Goal: Task Accomplishment & Management: Use online tool/utility

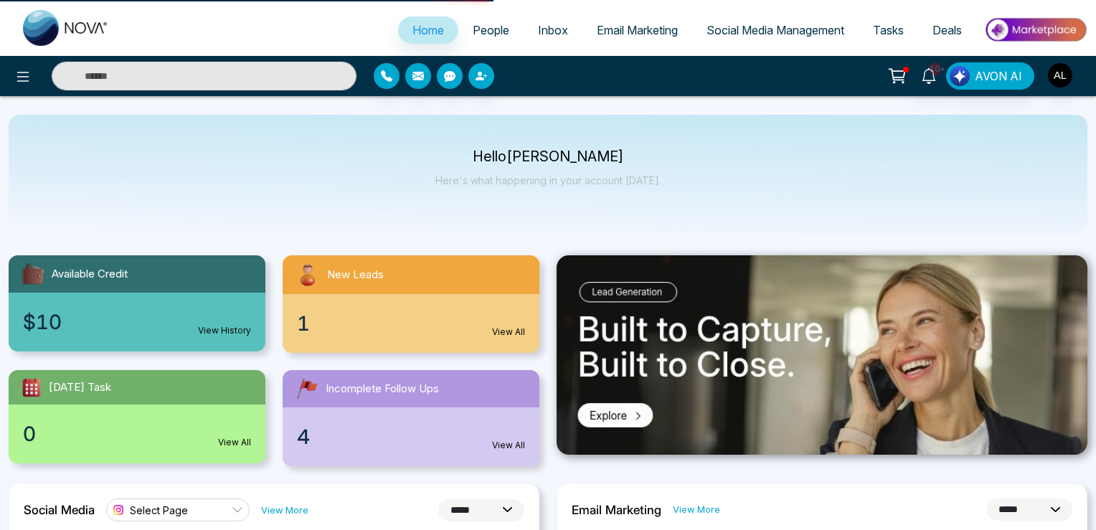
select select "*"
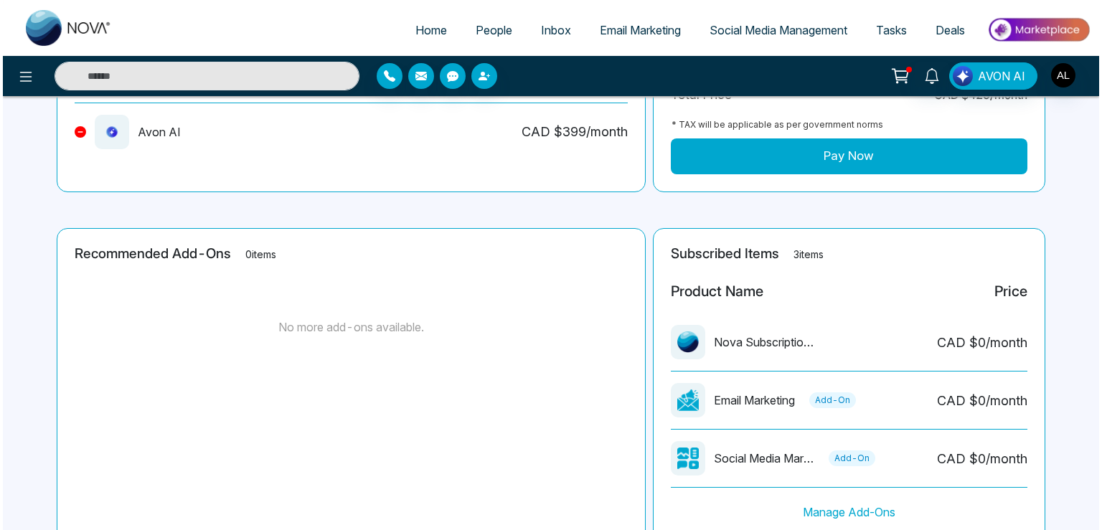
scroll to position [284, 0]
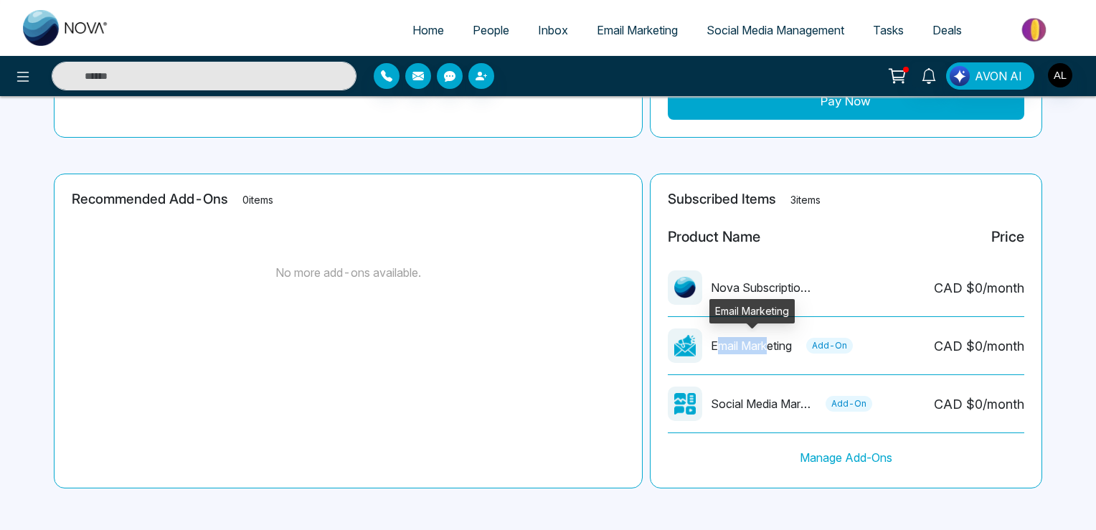
drag, startPoint x: 716, startPoint y: 346, endPoint x: 773, endPoint y: 346, distance: 56.7
click at [773, 346] on p "Email Marketing" at bounding box center [751, 345] width 81 height 17
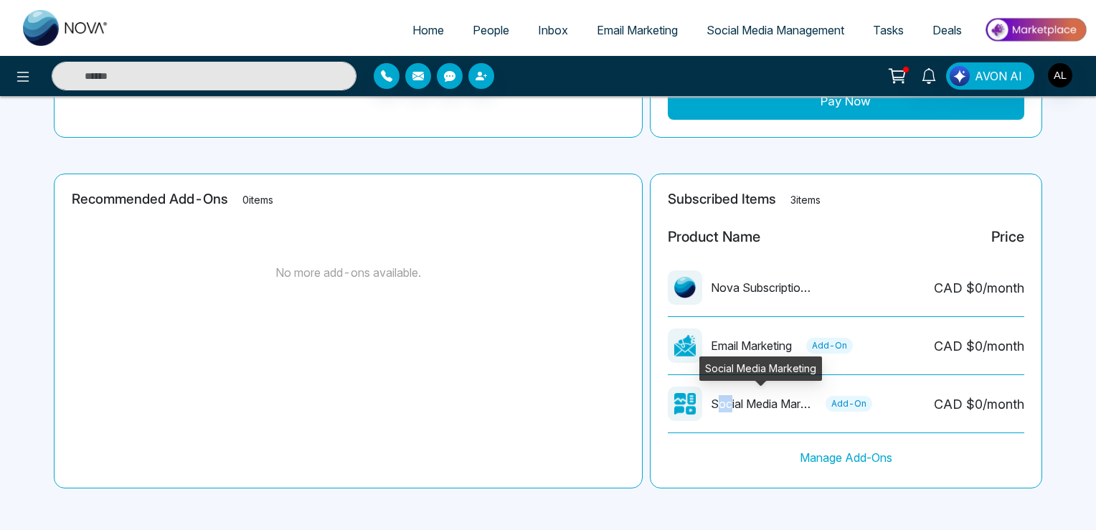
drag, startPoint x: 714, startPoint y: 407, endPoint x: 733, endPoint y: 406, distance: 18.7
click at [732, 407] on p "Social Media Marketing" at bounding box center [761, 403] width 100 height 17
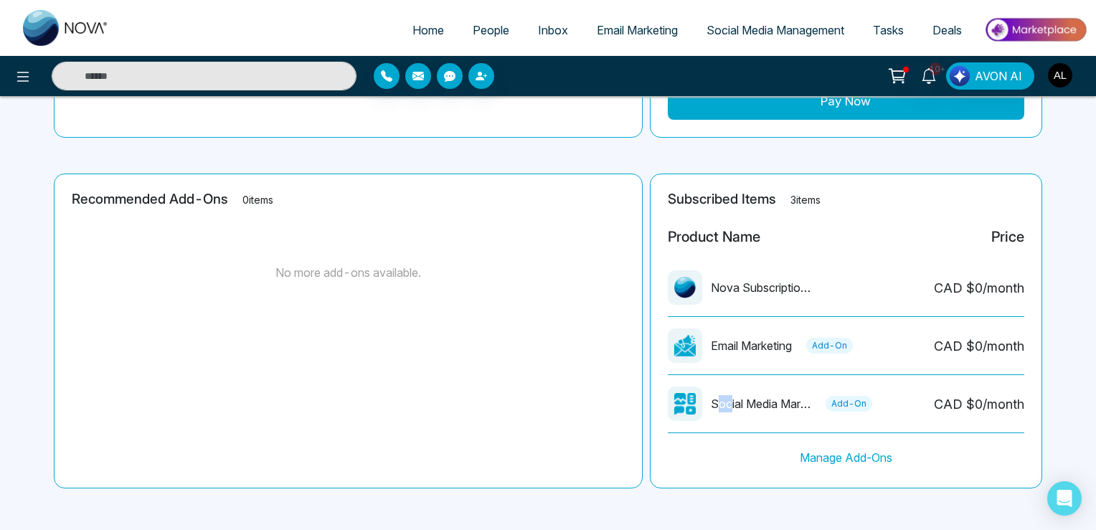
click at [1052, 86] on button "button" at bounding box center [1060, 75] width 26 height 26
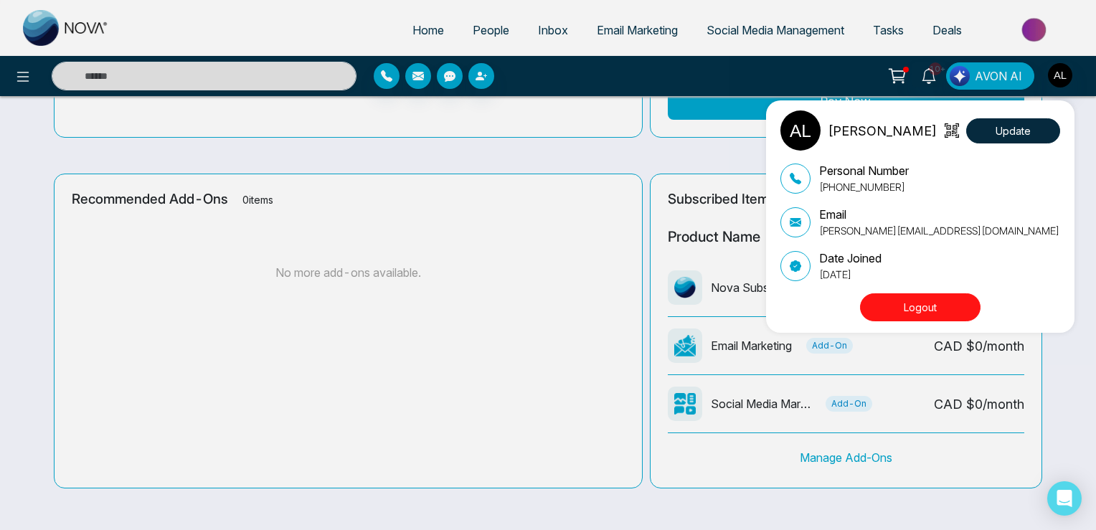
click at [16, 73] on div "ADMIN [PERSON_NAME] Update Personal Number [PHONE_NUMBER] Email [PERSON_NAME][E…" at bounding box center [548, 265] width 1096 height 530
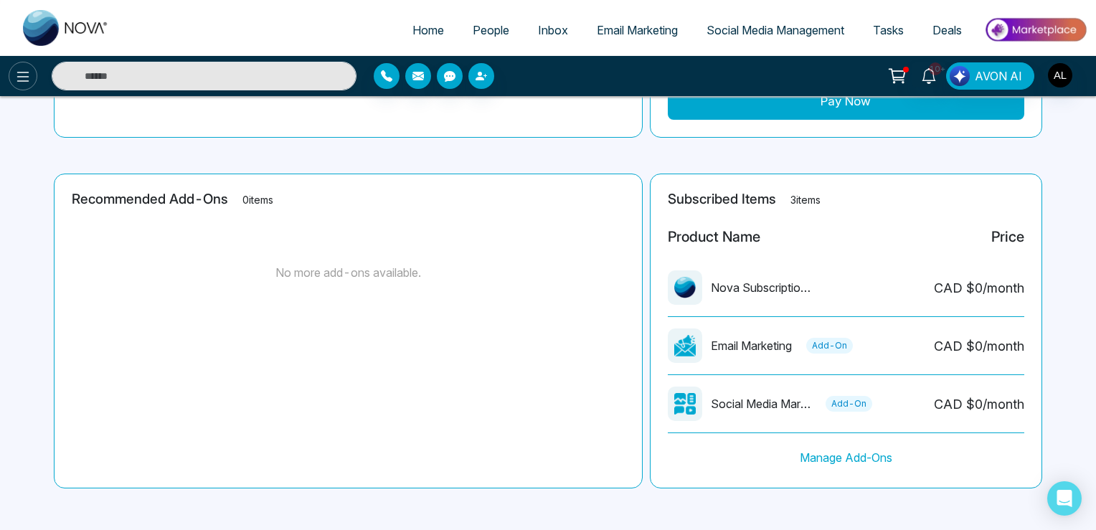
click at [26, 71] on icon at bounding box center [22, 76] width 17 height 17
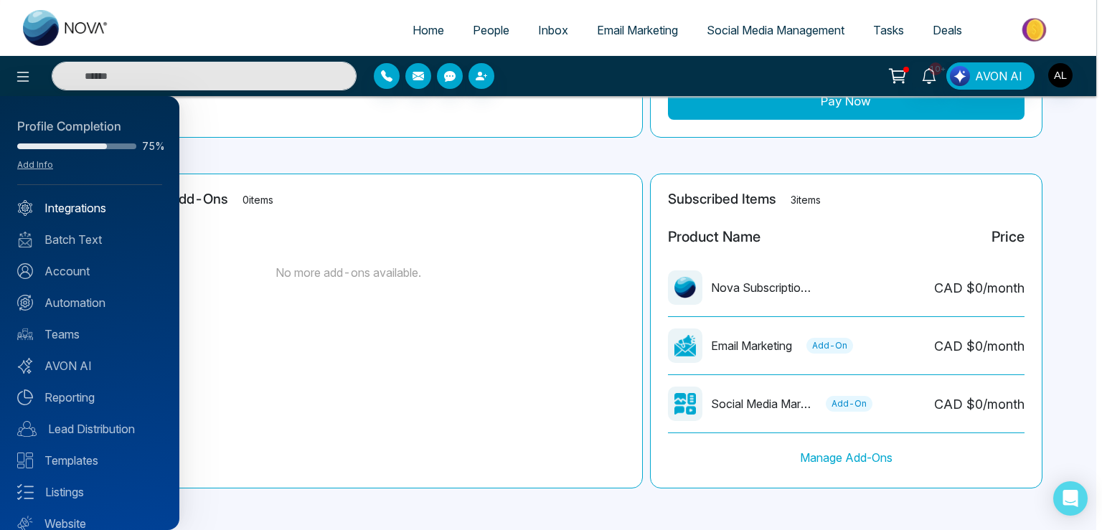
click at [80, 203] on link "Integrations" at bounding box center [89, 207] width 145 height 17
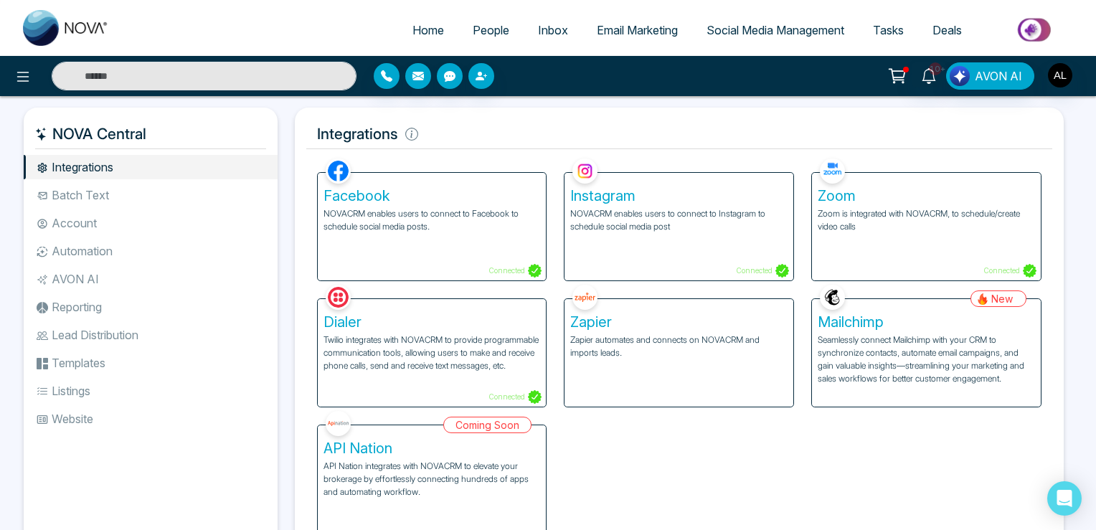
click at [839, 207] on p "Zoom is integrated with NOVACRM, to schedule/create video calls" at bounding box center [926, 220] width 217 height 26
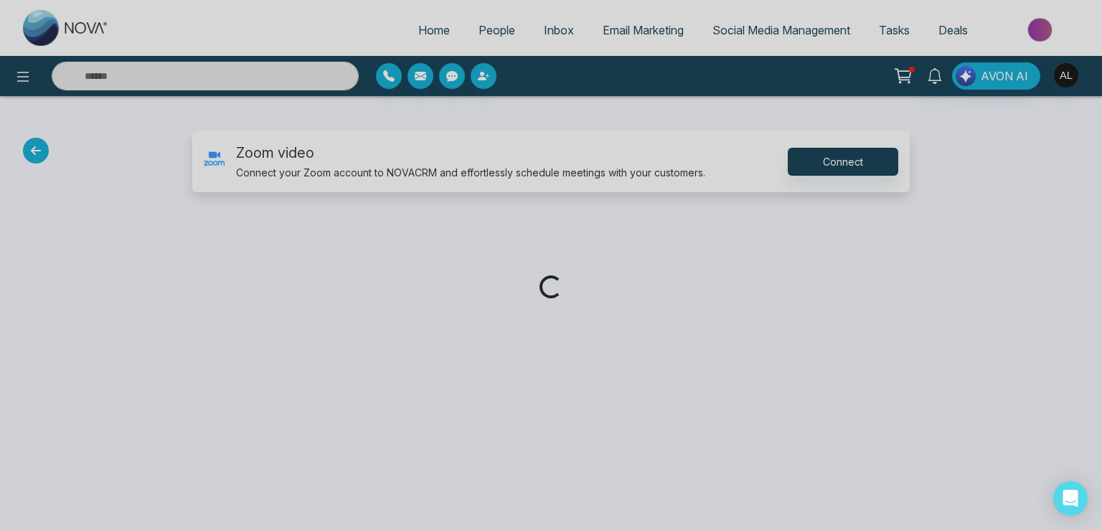
click at [863, 161] on div "Loading..." at bounding box center [551, 265] width 1102 height 530
click at [862, 161] on div "Loading..." at bounding box center [551, 265] width 1102 height 530
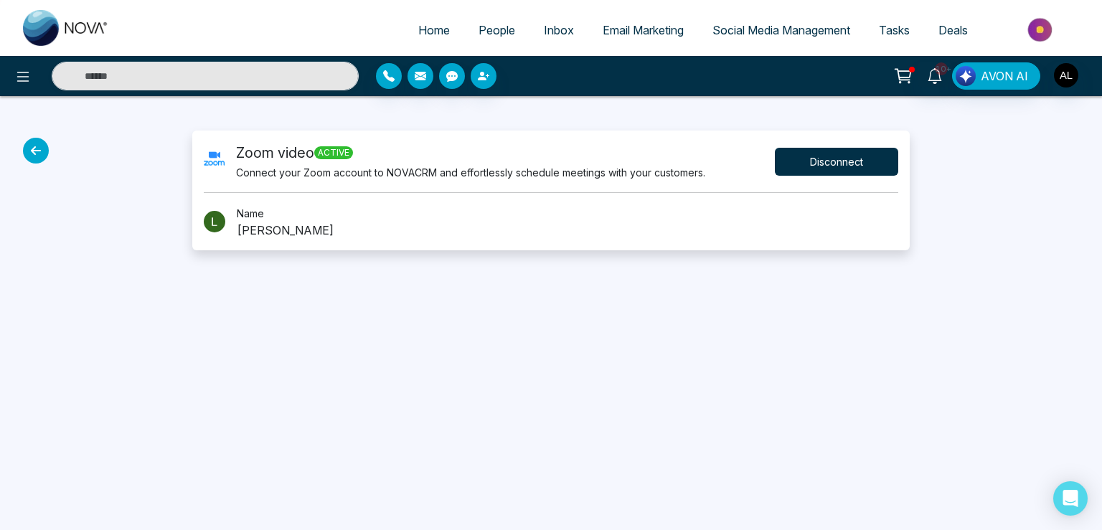
click at [862, 161] on button "Disconnect" at bounding box center [836, 162] width 123 height 28
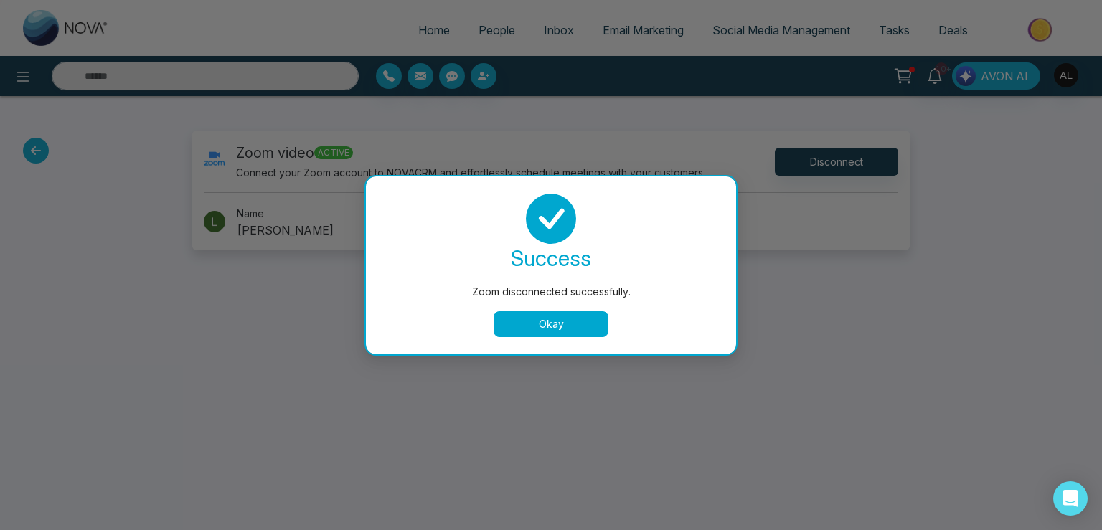
click at [564, 337] on div "success Zoom disconnected successfully. Okay" at bounding box center [551, 265] width 370 height 178
click at [573, 320] on button "Okay" at bounding box center [551, 324] width 115 height 26
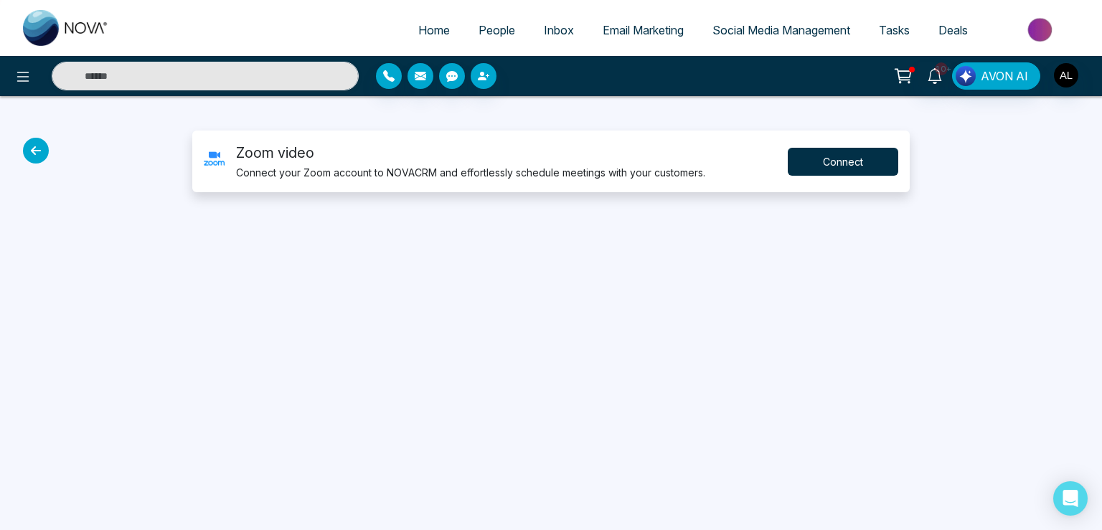
click at [819, 168] on button "Connect" at bounding box center [843, 162] width 110 height 28
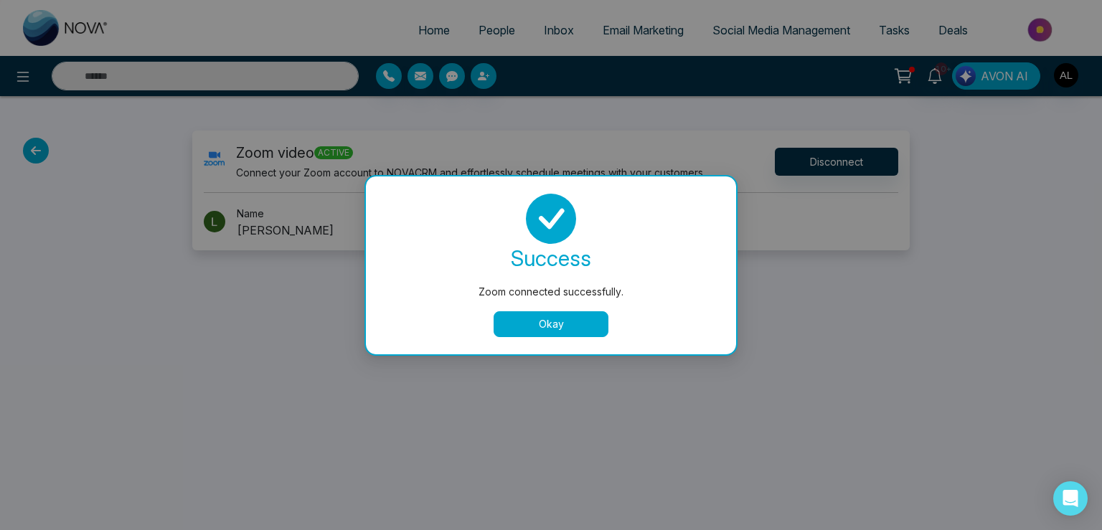
click at [567, 334] on button "Okay" at bounding box center [551, 324] width 115 height 26
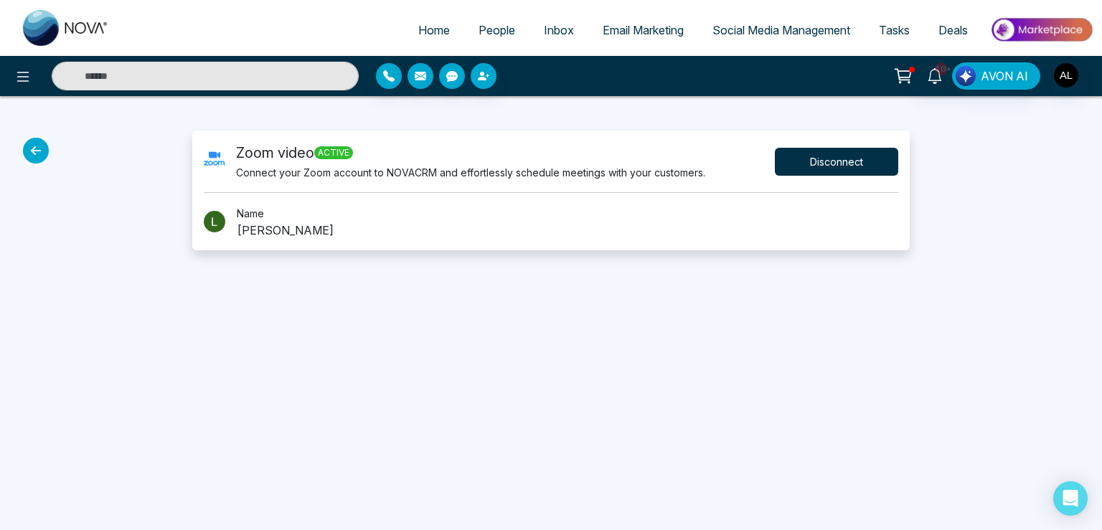
click at [801, 164] on button "Disconnect" at bounding box center [836, 162] width 123 height 28
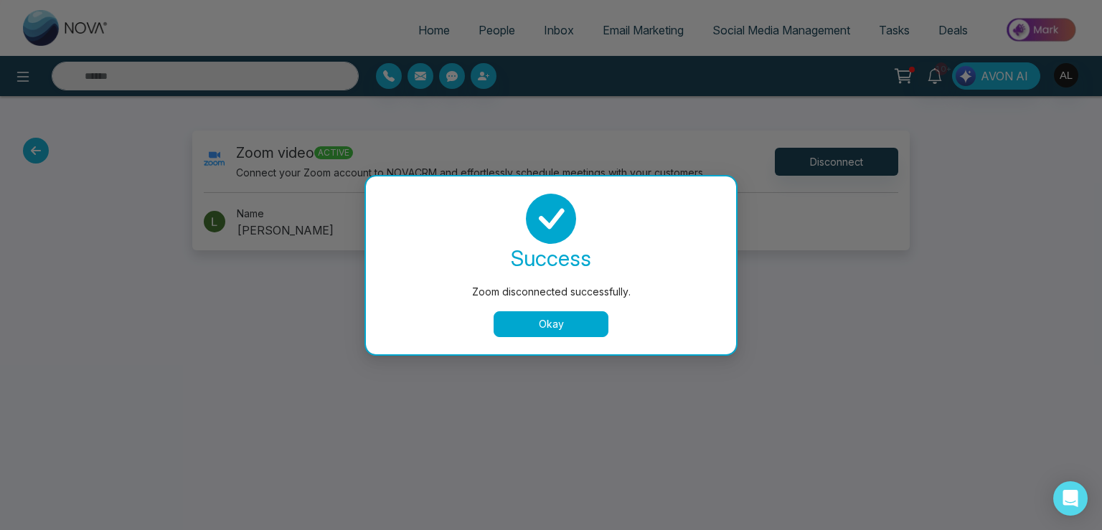
click at [541, 331] on button "Okay" at bounding box center [551, 324] width 115 height 26
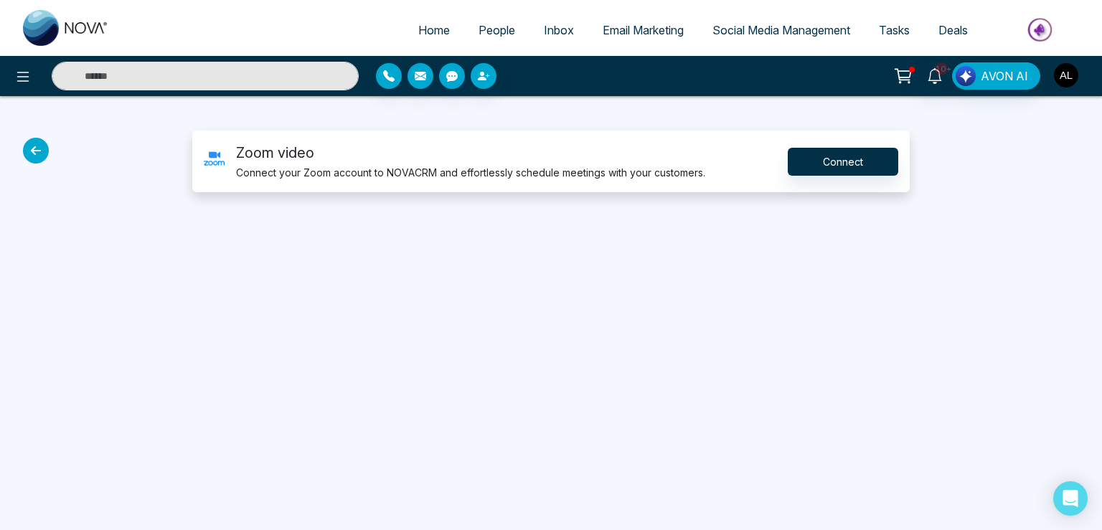
click at [1069, 73] on img "button" at bounding box center [1066, 75] width 24 height 24
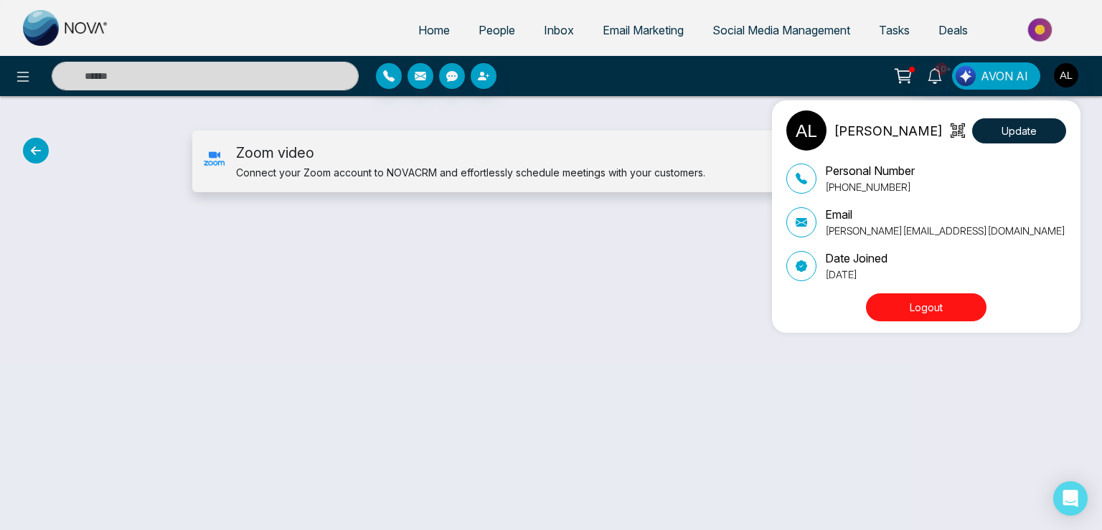
click at [925, 306] on button "Logout" at bounding box center [926, 307] width 121 height 28
